Goal: Communication & Community: Answer question/provide support

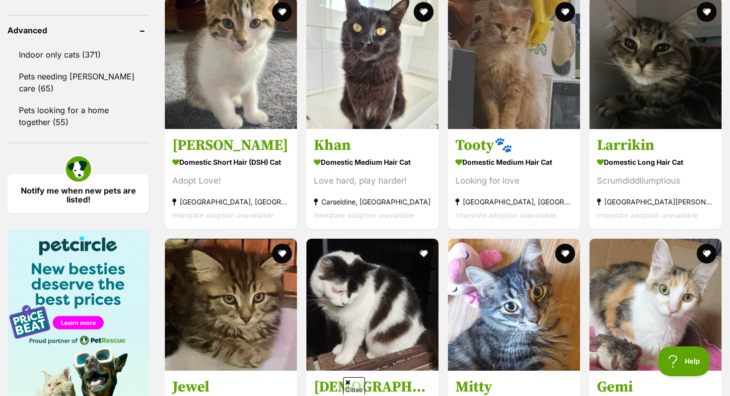
scroll to position [1319, 0]
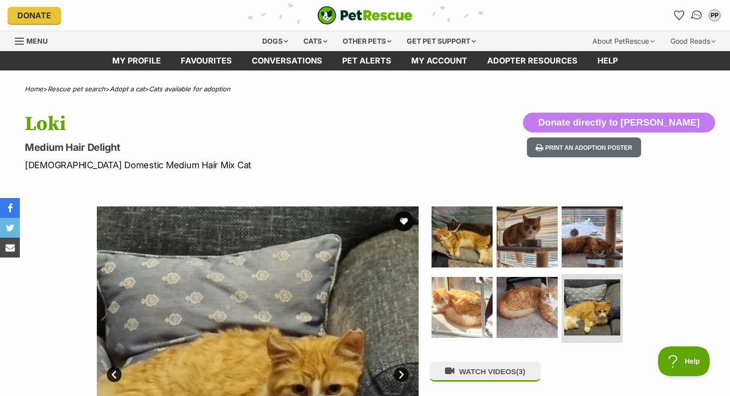
click at [698, 17] on img "Conversations" at bounding box center [697, 15] width 13 height 13
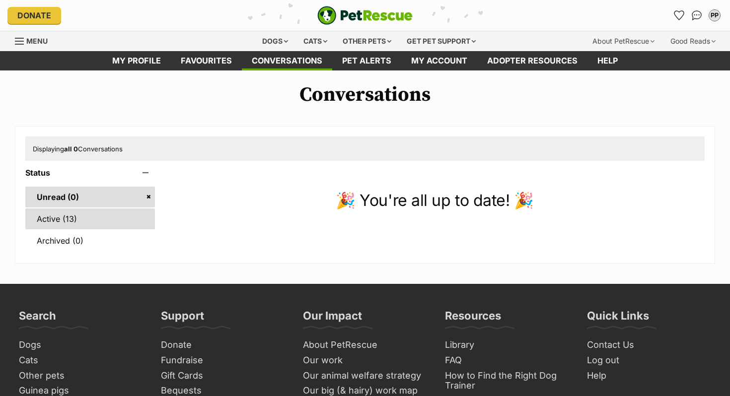
click at [56, 213] on link "Active (13)" at bounding box center [90, 219] width 130 height 21
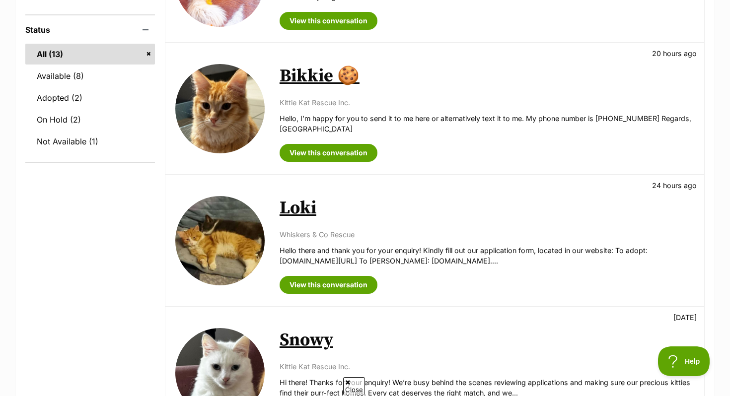
scroll to position [256, 0]
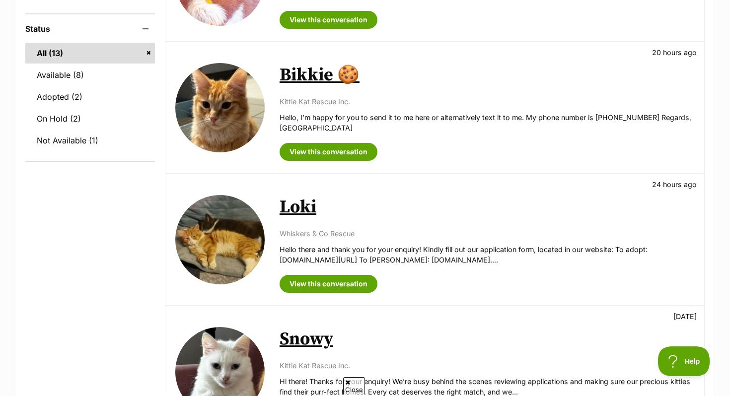
click at [230, 232] on img at bounding box center [219, 239] width 89 height 89
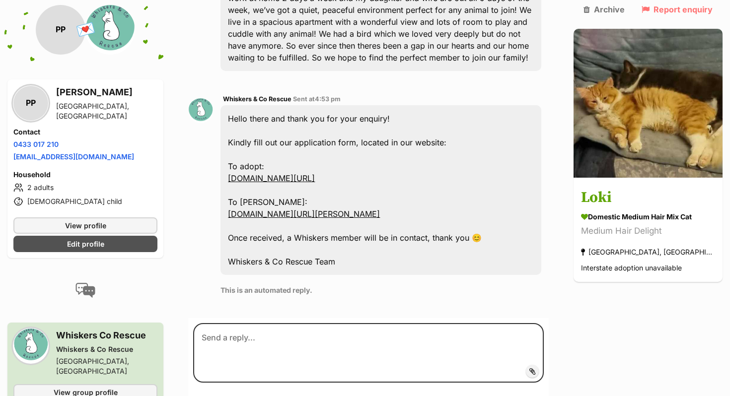
scroll to position [314, 0]
